Goal: Check status: Check status

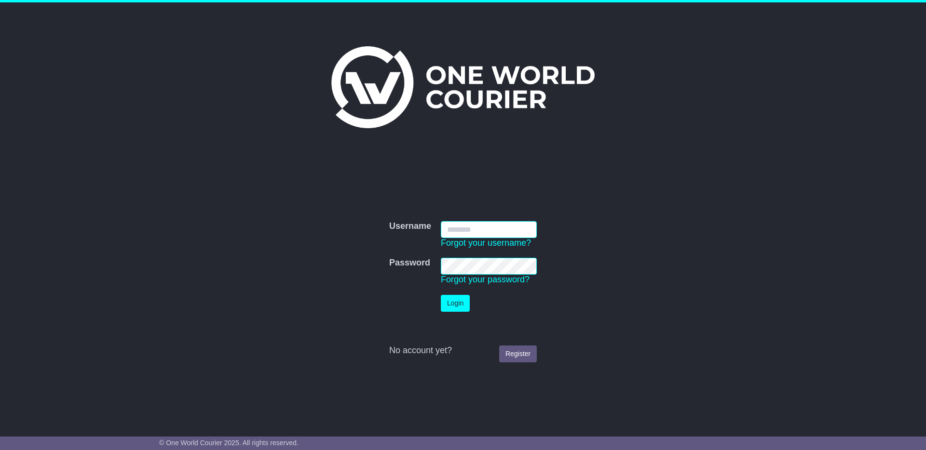
type input "**********"
drag, startPoint x: 453, startPoint y: 299, endPoint x: 475, endPoint y: 286, distance: 25.1
click at [454, 299] on button "Login" at bounding box center [455, 303] width 29 height 17
